Goal: Navigation & Orientation: Find specific page/section

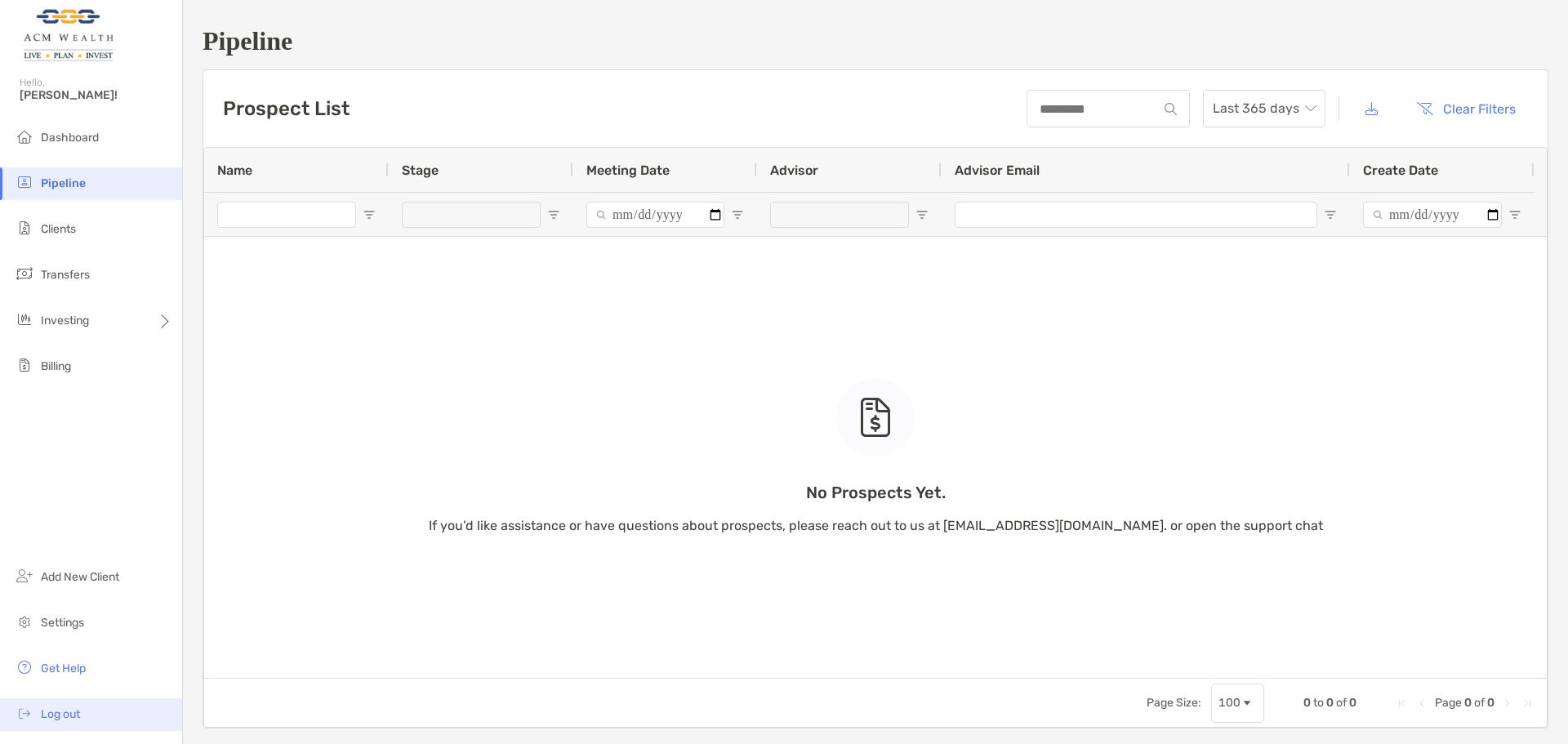
click at [35, 711] on li "Log out" at bounding box center [91, 714] width 182 height 33
click at [102, 149] on li "Dashboard" at bounding box center [91, 137] width 182 height 33
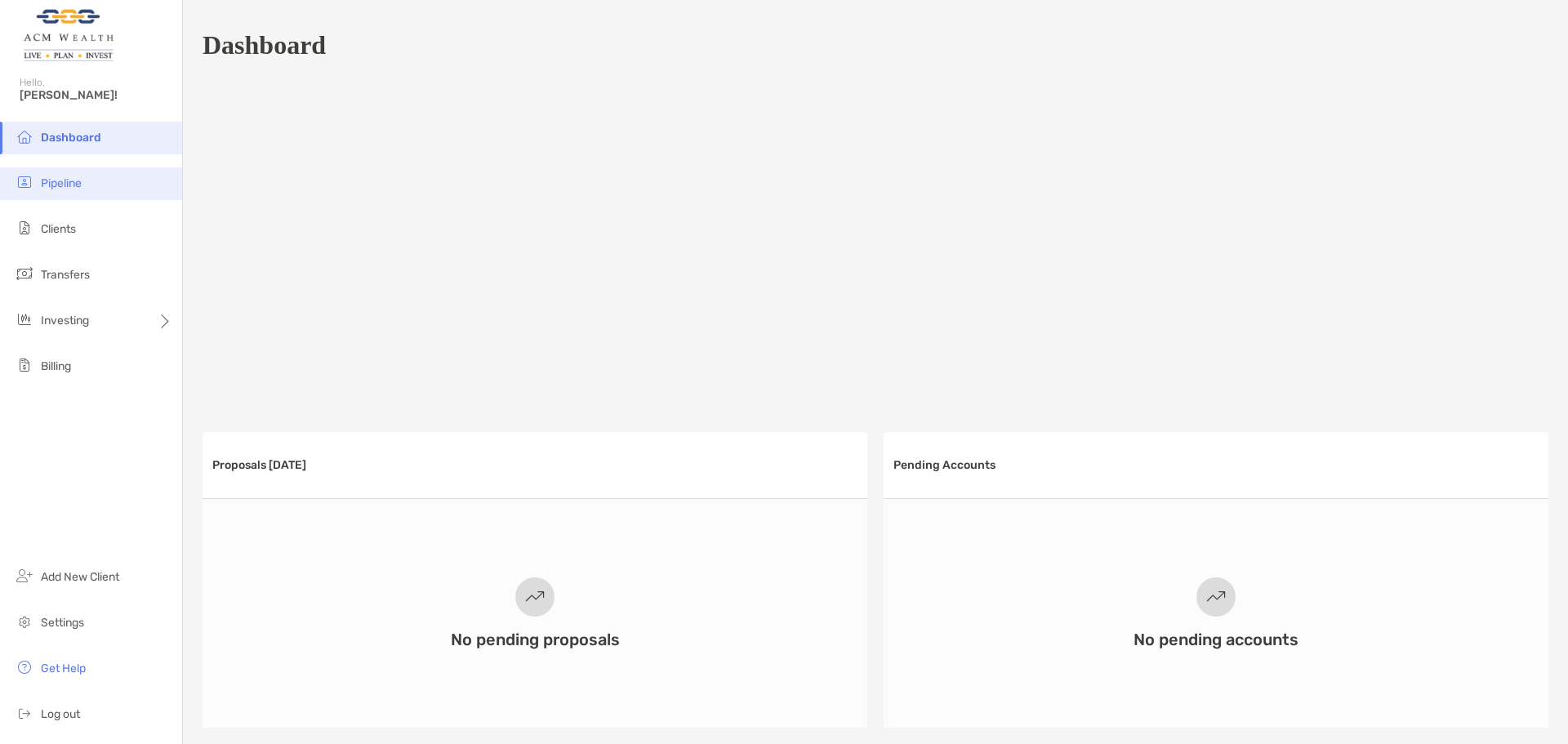
click at [64, 186] on span "Pipeline" at bounding box center [62, 183] width 41 height 14
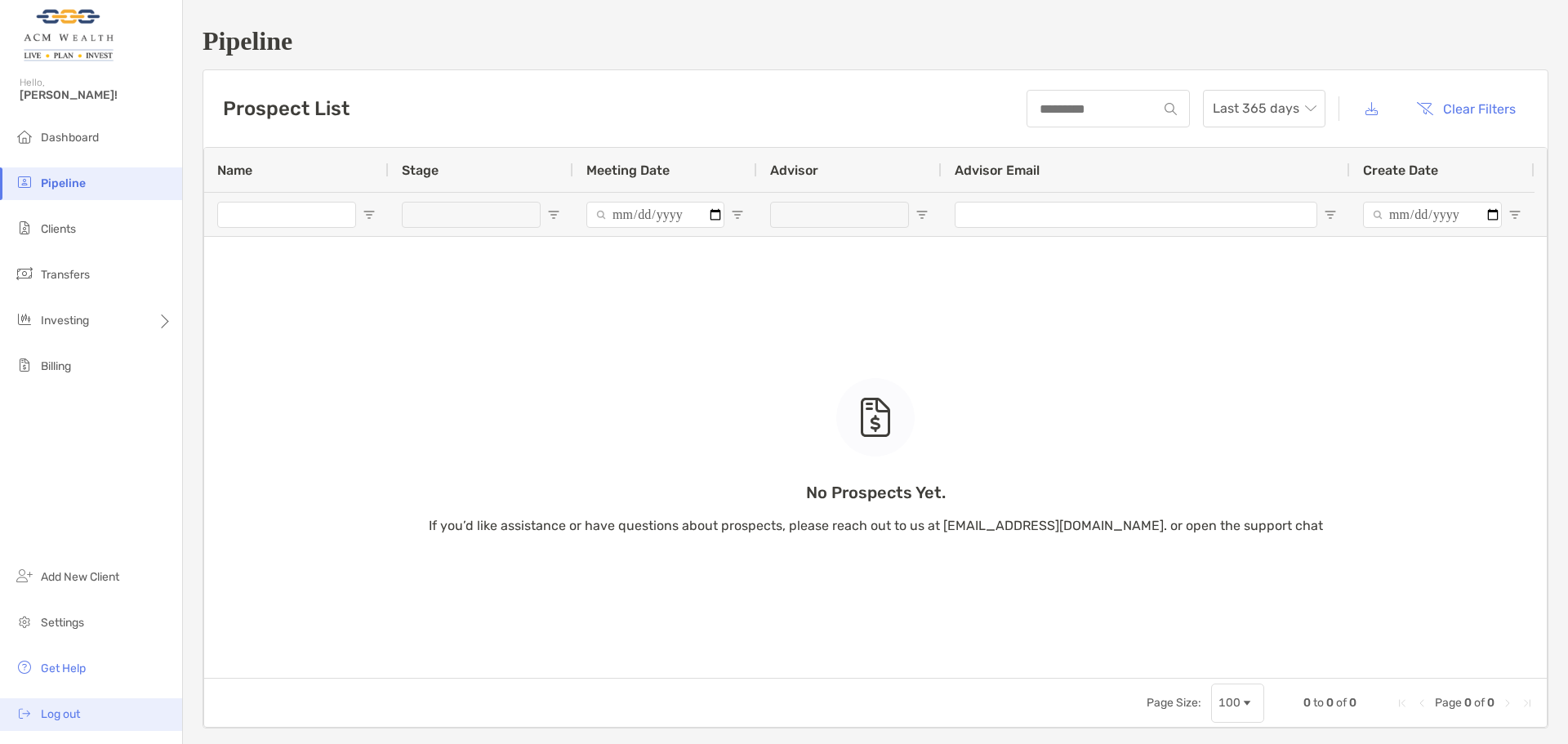
click at [55, 720] on span "Log out" at bounding box center [61, 713] width 39 height 14
